Goal: Task Accomplishment & Management: Use online tool/utility

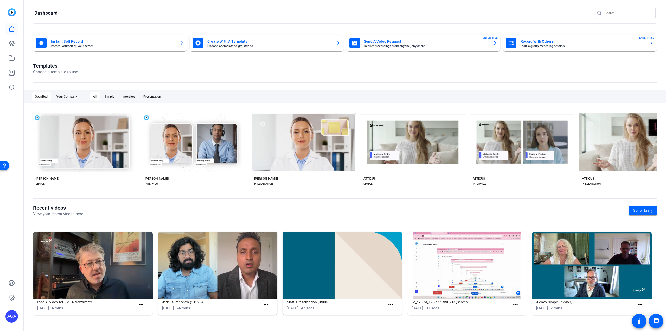
click at [116, 257] on img at bounding box center [93, 264] width 120 height 67
click at [90, 256] on img at bounding box center [93, 264] width 120 height 67
click at [112, 271] on img at bounding box center [93, 264] width 120 height 67
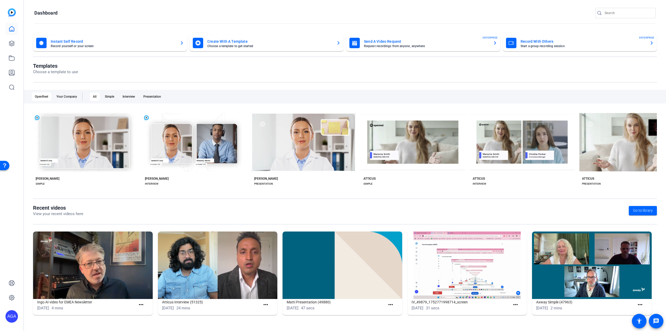
click at [94, 275] on img at bounding box center [93, 264] width 120 height 67
click at [60, 305] on div "[DATE] 4 mins" at bounding box center [86, 308] width 99 height 6
click at [73, 300] on h1 "Ingo AI video for EMEA Newsletter" at bounding box center [86, 302] width 99 height 6
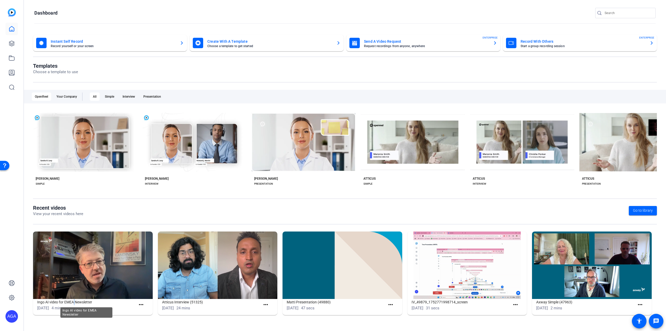
click at [73, 300] on h1 "Ingo AI video for EMEA Newsletter" at bounding box center [86, 302] width 99 height 6
click at [94, 276] on img at bounding box center [93, 264] width 120 height 67
drag, startPoint x: 94, startPoint y: 276, endPoint x: 111, endPoint y: 280, distance: 17.2
click at [94, 275] on img at bounding box center [93, 264] width 120 height 67
click at [142, 303] on mat-icon "more_horiz" at bounding box center [141, 304] width 7 height 7
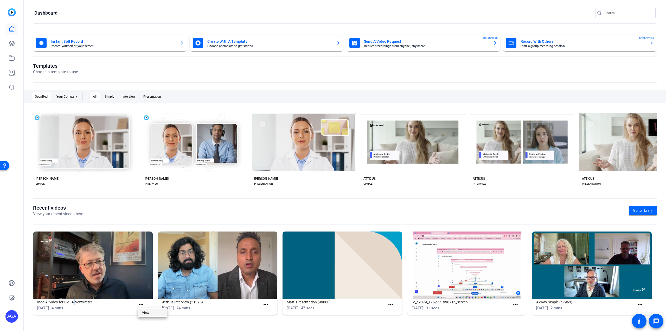
click at [144, 312] on span "View" at bounding box center [152, 312] width 21 height 6
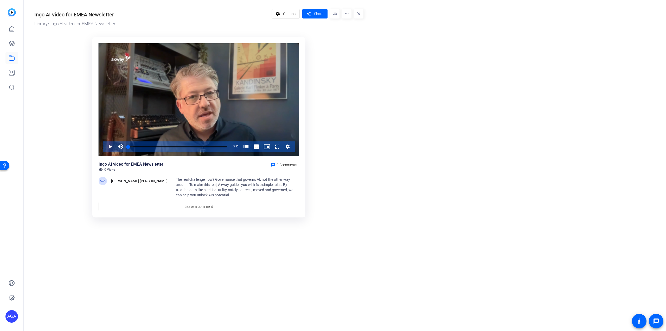
click at [348, 15] on mat-icon "more_horiz" at bounding box center [346, 13] width 9 height 9
click at [351, 28] on span "Edit in Creator" at bounding box center [357, 30] width 22 height 6
